Goal: Navigation & Orientation: Find specific page/section

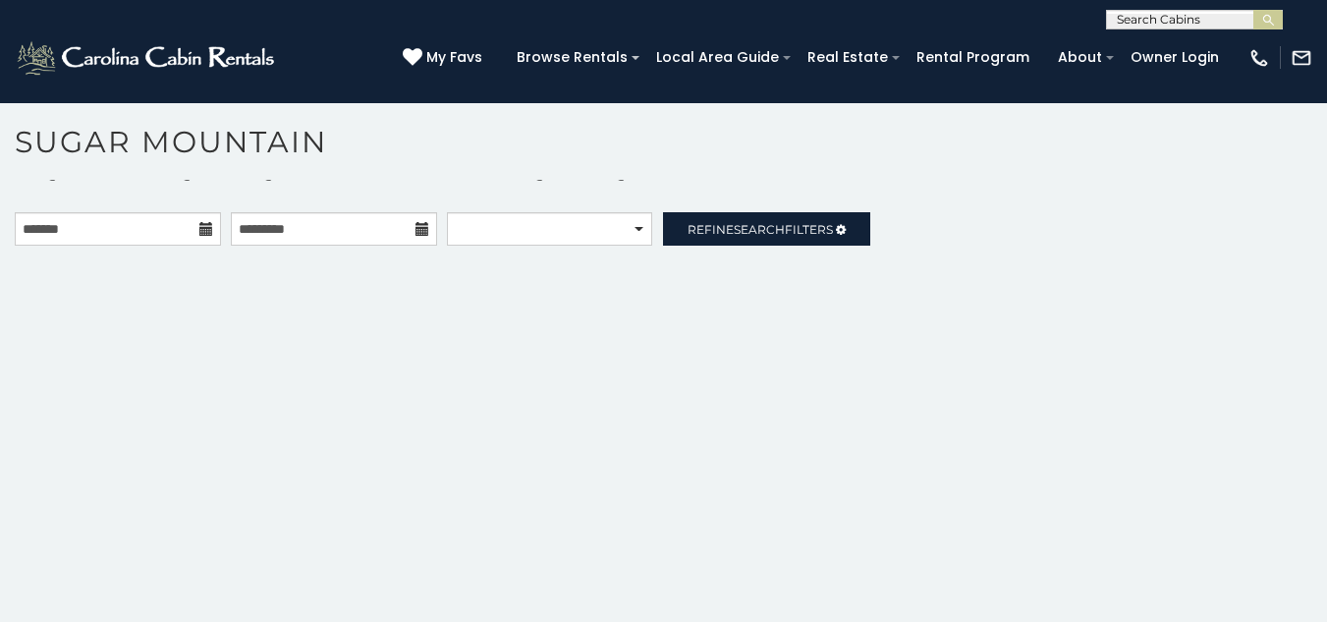
scroll to position [60, 0]
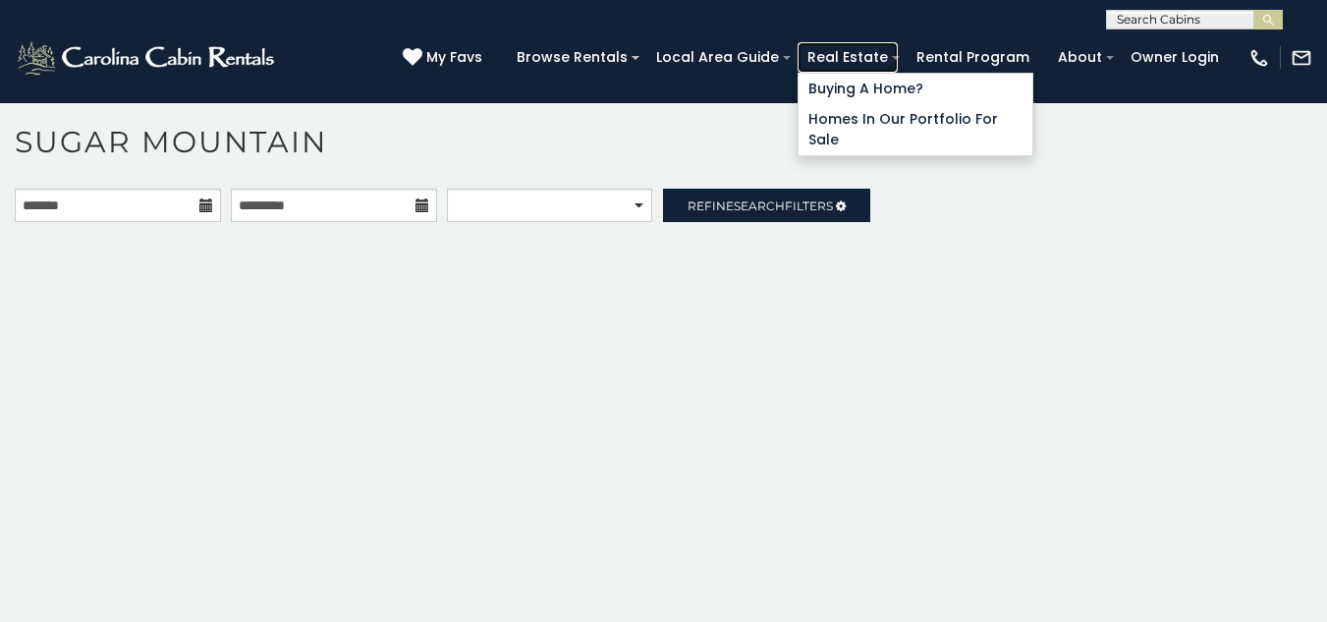
click at [898, 50] on link "Real Estate" at bounding box center [847, 57] width 100 height 30
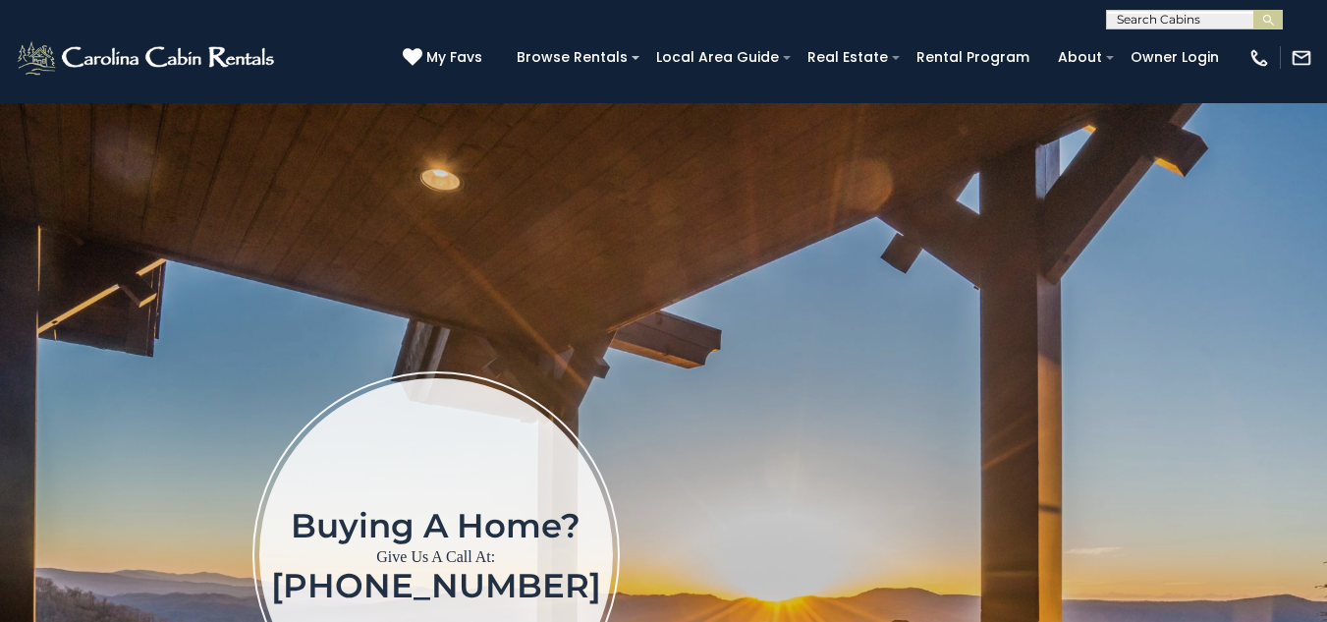
scroll to position [69, 0]
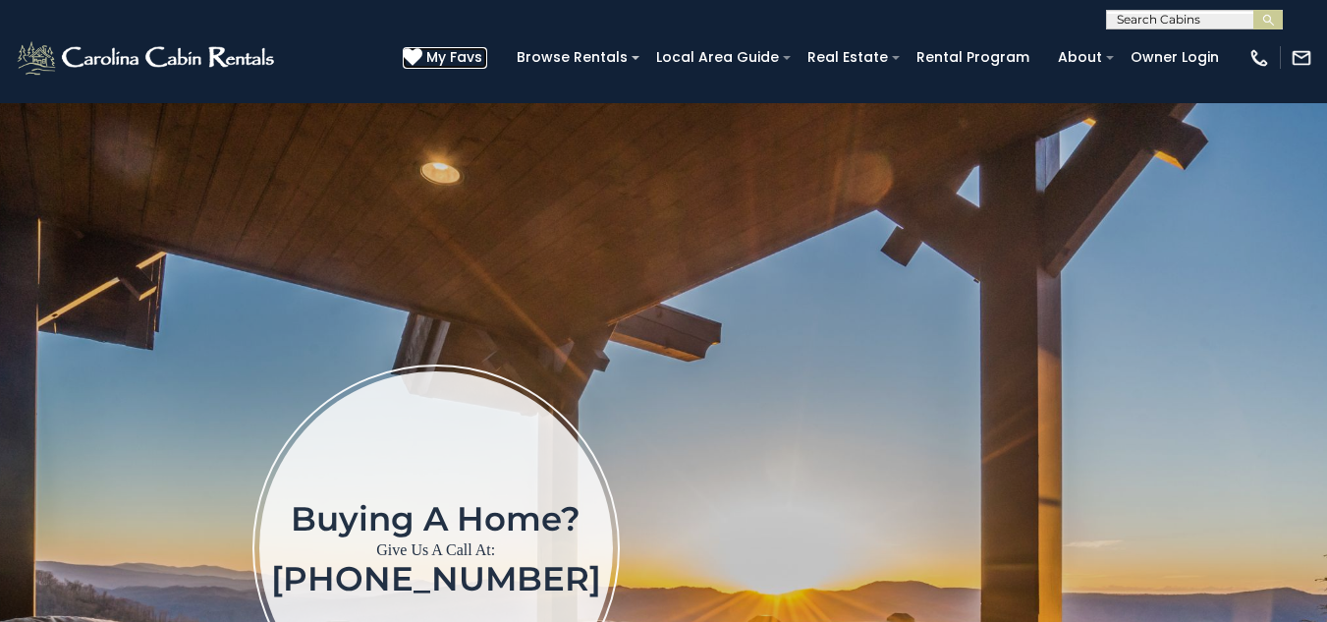
click at [487, 67] on link "My Favs" at bounding box center [445, 58] width 84 height 22
